Goal: Task Accomplishment & Management: Use online tool/utility

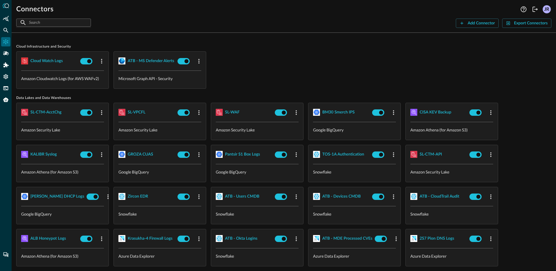
click at [261, 71] on div "Cloud watch logs Amazon Cloudwatch Logs (for AWS WAFv2) ATB - MS Defender Alert…" at bounding box center [283, 69] width 535 height 37
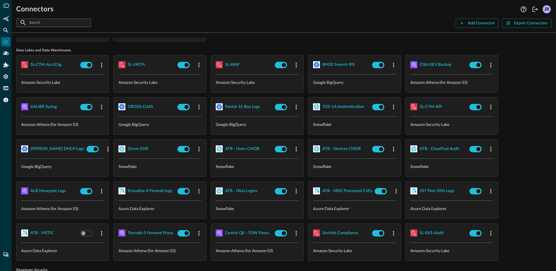
scroll to position [25, 0]
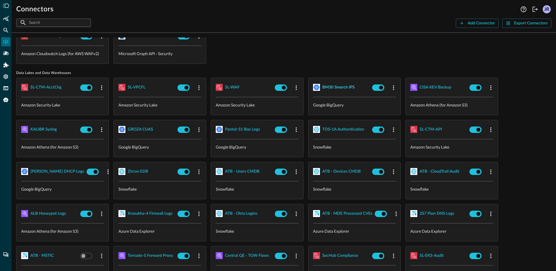
click at [339, 88] on div "BM30 Smerch IPS" at bounding box center [338, 87] width 32 height 7
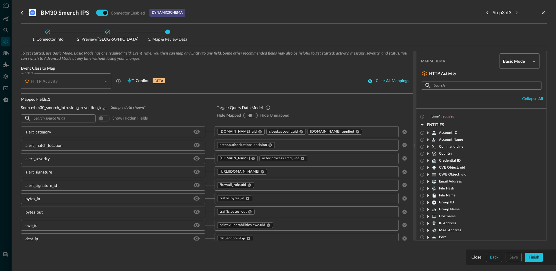
click at [376, 82] on div "Clear all mappings" at bounding box center [392, 80] width 33 height 7
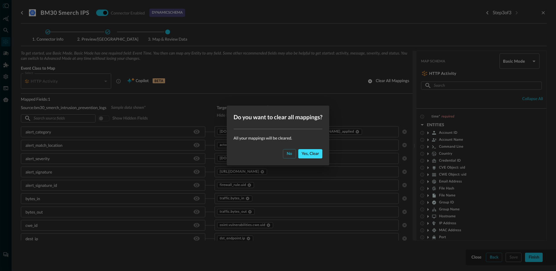
click at [310, 157] on button "Yes, clear" at bounding box center [310, 153] width 24 height 9
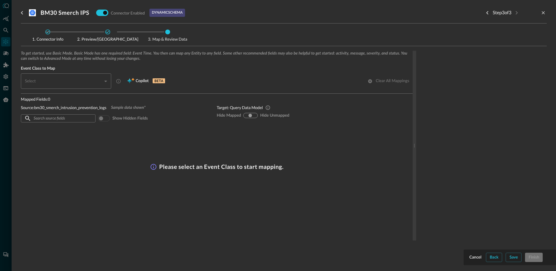
click at [92, 84] on div "​" at bounding box center [67, 80] width 87 height 15
click at [93, 83] on div "​" at bounding box center [67, 80] width 87 height 15
click at [475, 257] on div "To get started, use Basic Mode. Basic Mode has one required field: Event Time. …" at bounding box center [284, 155] width 526 height 208
click at [475, 258] on div "To get started, use Basic Mode. Basic Mode has one required field: Event Time. …" at bounding box center [284, 155] width 526 height 208
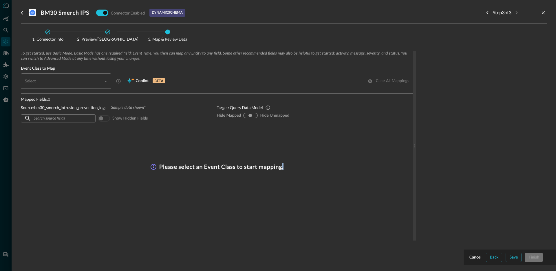
click at [475, 258] on div "To get started, use Basic Mode. Basic Mode has one required field: Event Time. …" at bounding box center [284, 155] width 526 height 208
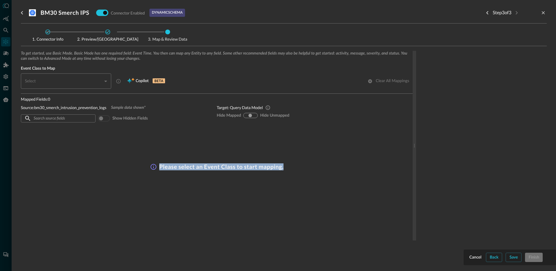
click at [473, 258] on div "To get started, use Basic Mode. Basic Mode has one required field: Event Time. …" at bounding box center [284, 155] width 526 height 208
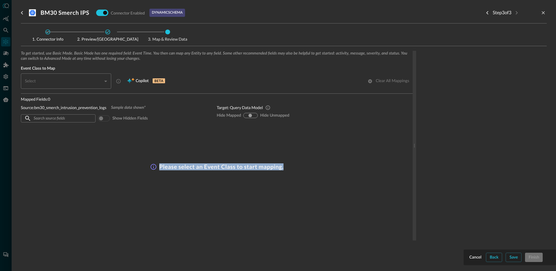
click at [473, 258] on div "To get started, use Basic Mode. Basic Mode has one required field: Event Time. …" at bounding box center [284, 155] width 526 height 208
click at [478, 235] on div at bounding box center [481, 145] width 131 height 189
click at [544, 16] on div "Step 3 of 3" at bounding box center [515, 13] width 64 height 12
click at [544, 15] on icon "close-drawer" at bounding box center [543, 12] width 5 height 5
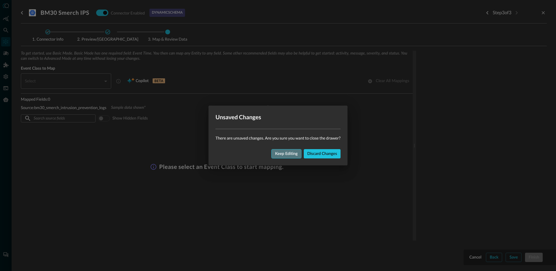
click at [289, 155] on div "Keep editing" at bounding box center [286, 153] width 23 height 7
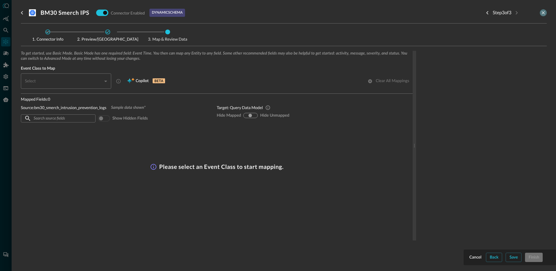
click at [542, 13] on icon "close-drawer" at bounding box center [543, 12] width 5 height 5
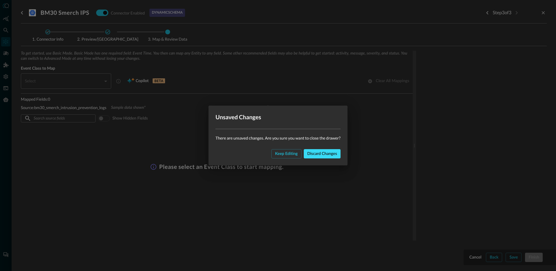
click at [320, 152] on div "Discard changes" at bounding box center [322, 153] width 30 height 7
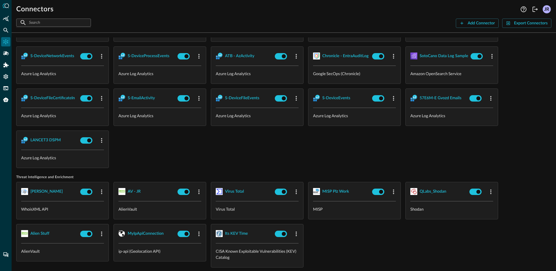
scroll to position [523, 0]
click at [130, 94] on div "S-EmailActivity" at bounding box center [141, 97] width 27 height 7
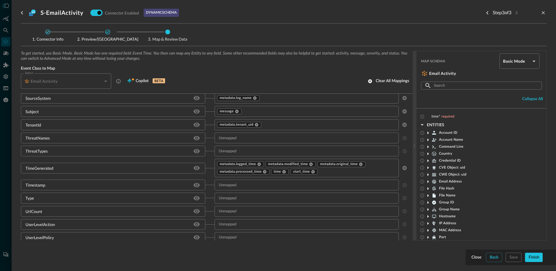
scroll to position [690, 0]
click at [309, 164] on icon at bounding box center [310, 163] width 3 height 3
click at [307, 164] on icon at bounding box center [308, 163] width 3 height 3
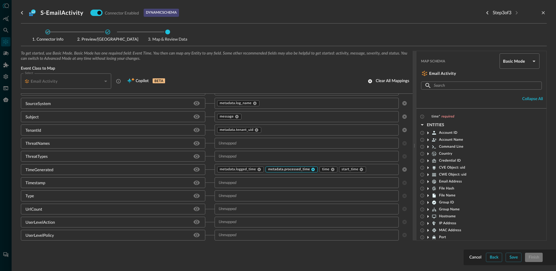
scroll to position [685, 0]
click at [311, 169] on icon at bounding box center [313, 169] width 4 height 4
click at [264, 181] on input "text" at bounding box center [301, 182] width 171 height 7
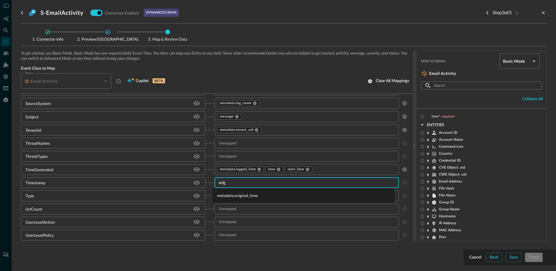
type input "origi"
click at [255, 199] on li "metadata.original_time" at bounding box center [303, 195] width 182 height 10
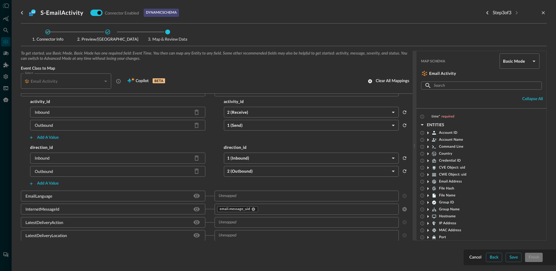
scroll to position [240, 0]
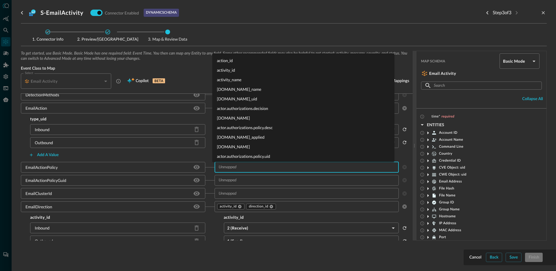
click at [239, 167] on input "text" at bounding box center [301, 166] width 171 height 7
type input "policy"
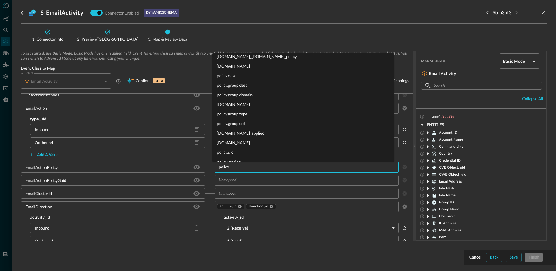
scroll to position [135, 0]
click at [241, 134] on li "[DOMAIN_NAME]" at bounding box center [303, 136] width 182 height 10
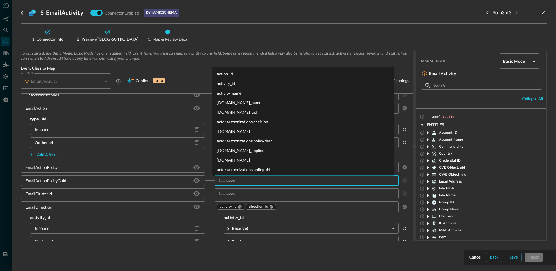
click at [237, 182] on input "text" at bounding box center [301, 180] width 171 height 7
type input "policy.u"
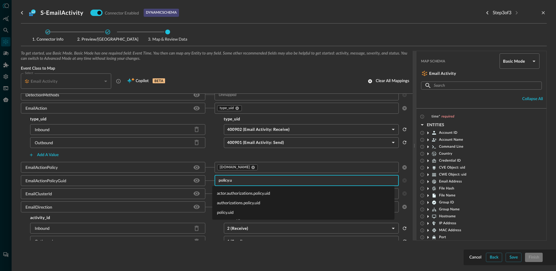
click at [240, 209] on li "policy.uid" at bounding box center [303, 212] width 182 height 10
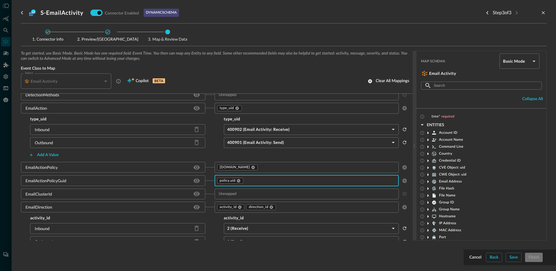
click at [515, 259] on div "Connector Info Preview/Import Fields Map & Review Data To get started, use Basi…" at bounding box center [284, 145] width 526 height 244
click at [514, 259] on div "Connector Info Preview/Import Fields Map & Review Data To get started, use Basi…" at bounding box center [284, 145] width 526 height 244
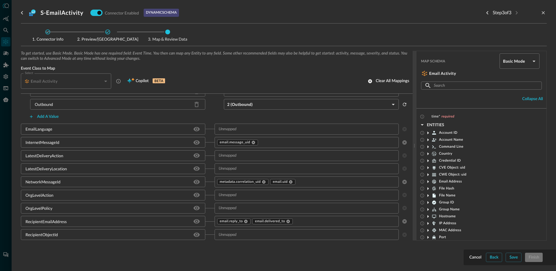
scroll to position [431, 0]
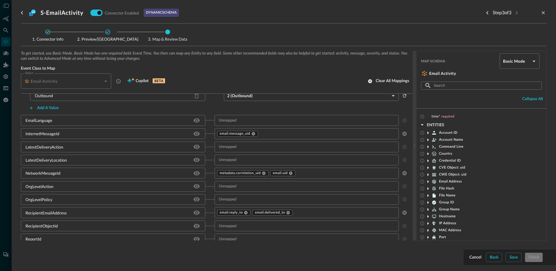
click at [235, 120] on input "text" at bounding box center [301, 119] width 171 height 7
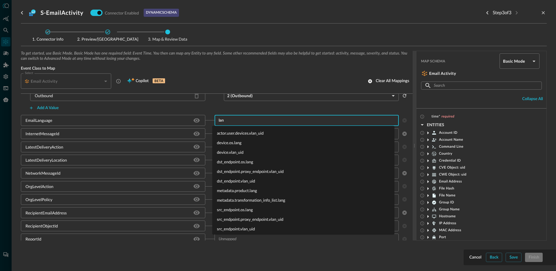
type input "lang"
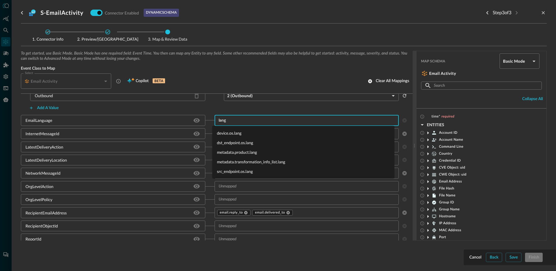
click at [231, 152] on li "metadata.product.lang" at bounding box center [303, 152] width 182 height 10
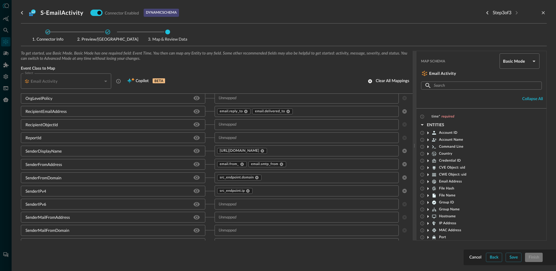
scroll to position [533, 0]
